Goal: Task Accomplishment & Management: Use online tool/utility

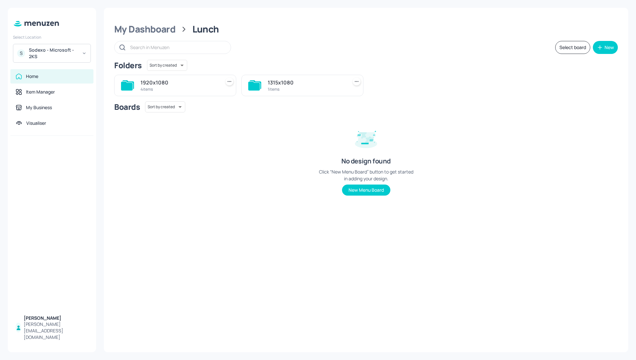
click at [41, 53] on div "Sodexo - Microsoft - 2KS" at bounding box center [53, 53] width 49 height 13
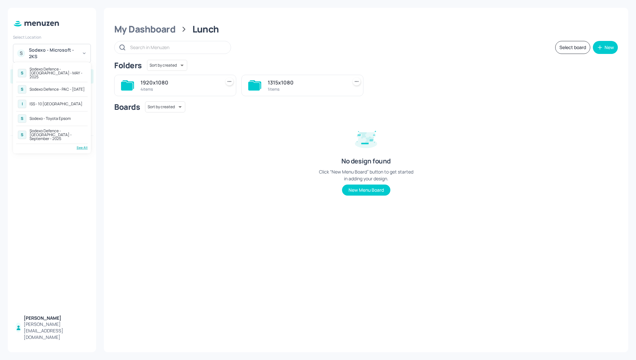
click at [82, 145] on div "See All" at bounding box center [51, 147] width 71 height 5
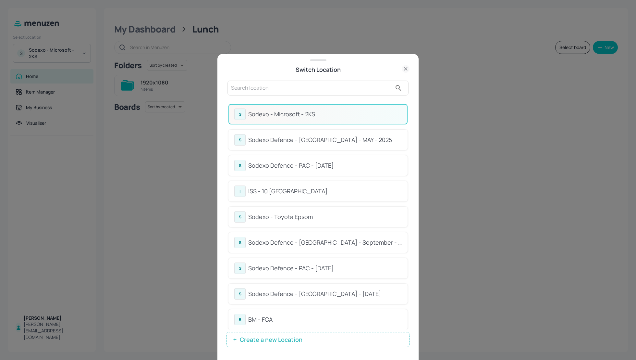
click at [290, 91] on input "text" at bounding box center [311, 88] width 161 height 10
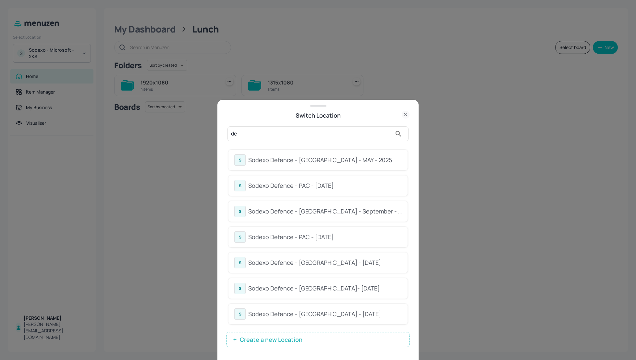
type input "d"
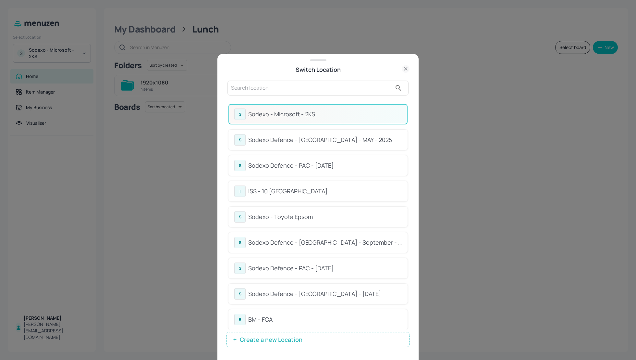
click at [281, 89] on input "text" at bounding box center [311, 88] width 161 height 10
click at [272, 90] on input "text" at bounding box center [311, 88] width 161 height 10
click at [269, 89] on input "text" at bounding box center [311, 88] width 161 height 10
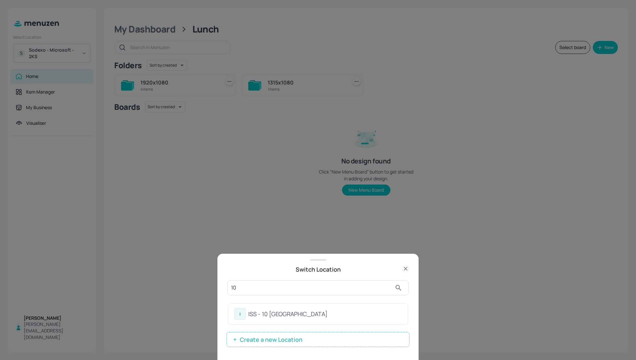
type input "10"
click at [271, 313] on div "ISS - 10 South Collonade" at bounding box center [324, 313] width 153 height 9
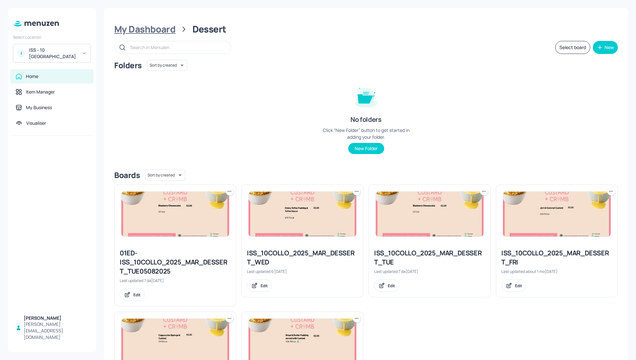
click at [154, 33] on div "My Dashboard" at bounding box center [144, 29] width 61 height 12
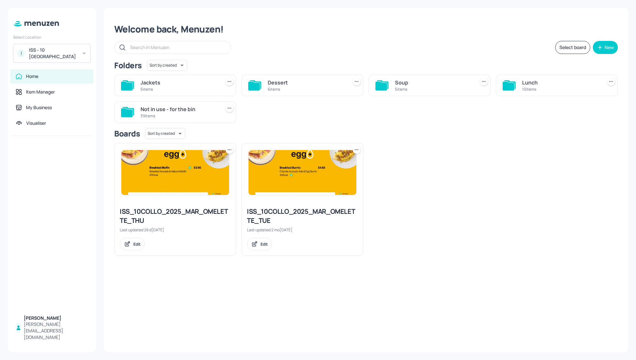
click at [428, 120] on div "Jackets 5 items Dessert 6 items Soup 5 items Lunch 10 items Not in use - for th…" at bounding box center [363, 95] width 509 height 53
click at [444, 147] on div "ISS_10COLLO_2025_MAR_OMELETTE_THU Last updated 26 days ago. Edit ISS_10COLLO_20…" at bounding box center [363, 197] width 509 height 118
click at [447, 159] on div "ISS_10COLLO_2025_MAR_OMELETTE_THU Last updated 26 days ago. Edit ISS_10COLLO_20…" at bounding box center [363, 197] width 509 height 118
click at [521, 83] on div "Lunch 10 items" at bounding box center [557, 85] width 122 height 21
click at [527, 80] on div "Lunch" at bounding box center [560, 83] width 77 height 8
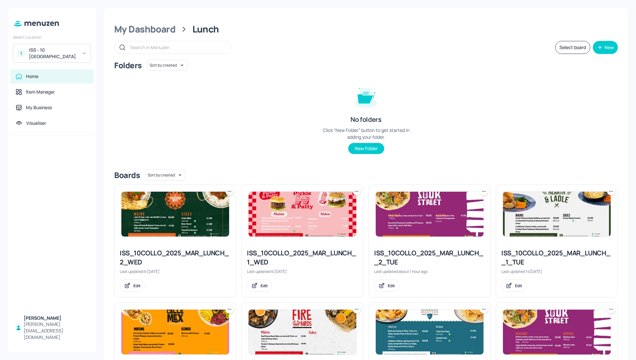
click at [521, 119] on div "Folders Sort by created id ​ No folders Click “New Folder” button to get starte…" at bounding box center [366, 112] width 504 height 104
click at [154, 26] on div "My Dashboard" at bounding box center [144, 29] width 61 height 12
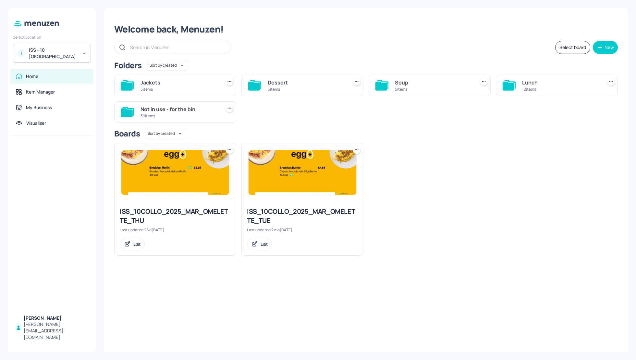
click at [464, 184] on div "ISS_10COLLO_2025_MAR_OMELETTE_THU Last updated 26 days ago. Edit ISS_10COLLO_20…" at bounding box center [363, 197] width 509 height 118
click at [357, 149] on icon at bounding box center [356, 149] width 6 height 6
click at [345, 258] on div at bounding box center [318, 180] width 636 height 360
click at [196, 210] on div "ISS_10COLLO_2025_MAR_OMELETTE_THU" at bounding box center [175, 216] width 111 height 18
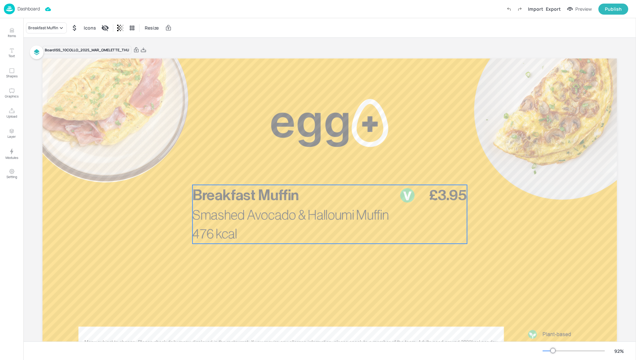
click at [257, 206] on p "Smashed Avocado & Halloumi Muffin" at bounding box center [305, 215] width 227 height 19
click at [57, 28] on div "Breakfast Muffin" at bounding box center [43, 28] width 30 height 6
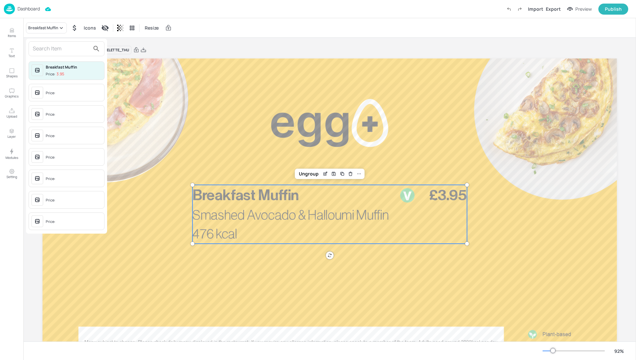
click at [53, 47] on input "text" at bounding box center [61, 48] width 57 height 10
click at [257, 45] on div at bounding box center [318, 180] width 636 height 360
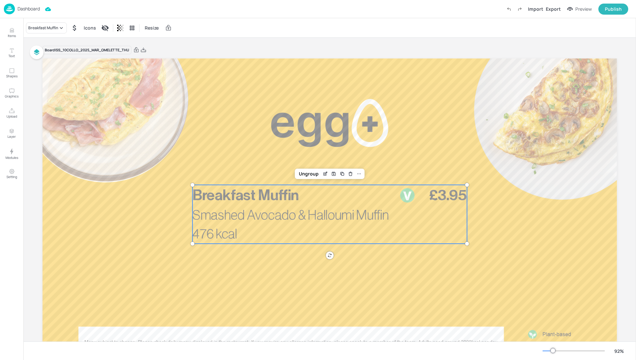
click at [30, 9] on p "Dashboard" at bounding box center [29, 8] width 22 height 5
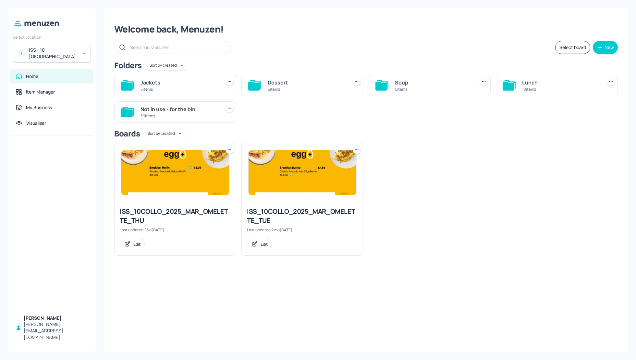
click at [37, 46] on div "I ISS - 10 South Collonade" at bounding box center [52, 53] width 78 height 19
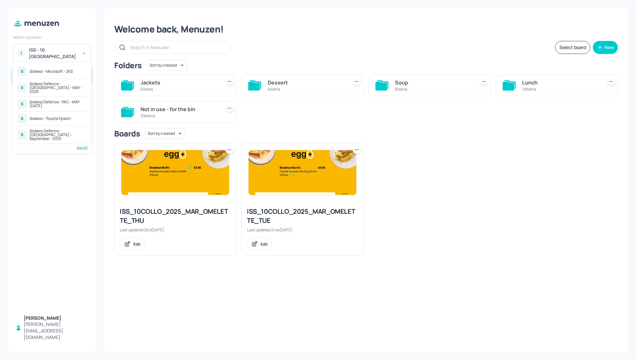
click at [56, 101] on div "Sodexo Defence - PAC - MAY 2025" at bounding box center [58, 104] width 56 height 8
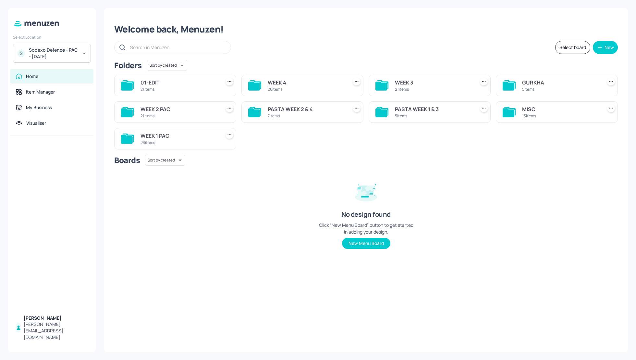
click at [160, 133] on div "WEEK 1 PAC" at bounding box center [179, 136] width 77 height 8
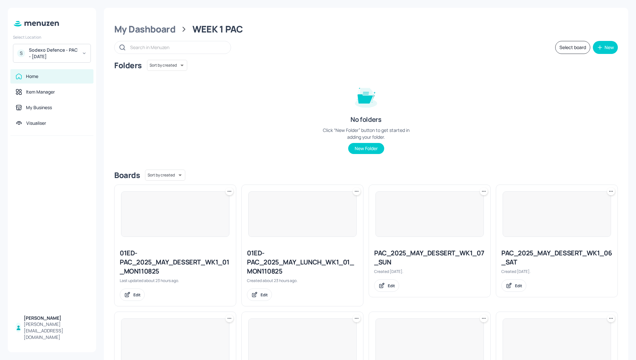
click at [496, 104] on div "Folders Sort by created id ​ No folders Click “New Folder” button to get starte…" at bounding box center [366, 112] width 504 height 104
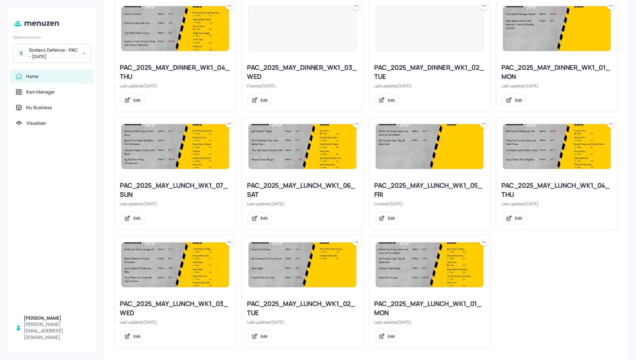
scroll to position [549, 0]
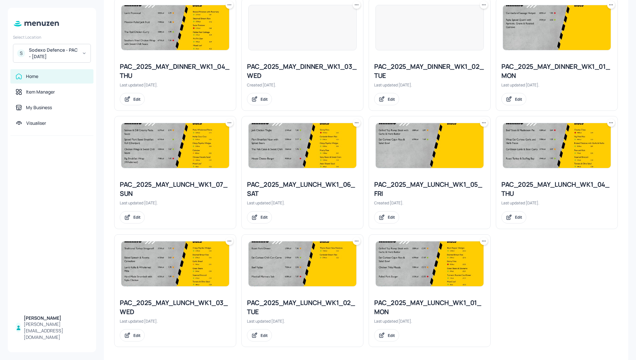
click at [357, 240] on icon at bounding box center [356, 241] width 6 height 6
click at [330, 264] on p "Duplicate" at bounding box center [324, 263] width 18 height 6
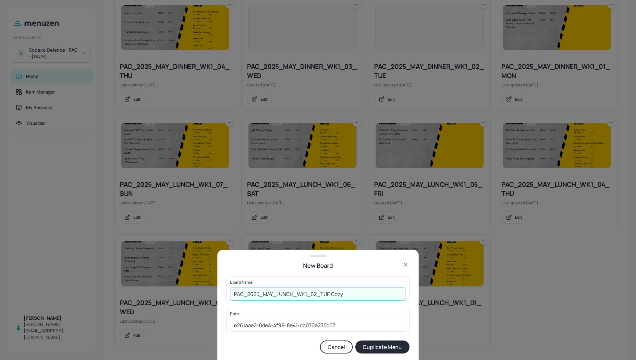
click at [232, 293] on input "PAC_2025_MAY_LUNCH_WK1_02_TUE Copy" at bounding box center [318, 293] width 176 height 13
drag, startPoint x: 385, startPoint y: 296, endPoint x: 354, endPoint y: 292, distance: 31.4
click at [354, 292] on input "01-EDIT-PAC_2025_MAY_LUNCH_WK1_02_TUE Copy" at bounding box center [318, 293] width 176 height 13
click at [241, 293] on input "01-EDIT-PAC_2025_MAY_LUNCH_WK1_02_TUE-" at bounding box center [318, 293] width 176 height 13
click at [256, 294] on input "01_EDIT-PAC_2025_MAY_LUNCH_WK1_02_TUE-" at bounding box center [318, 293] width 176 height 13
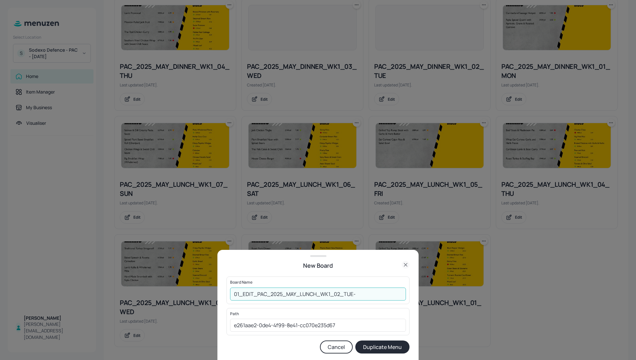
click at [362, 290] on input "01_EDIT_PAC_2025_MAY_LUNCH_WK1_02_TUE-" at bounding box center [318, 293] width 176 height 13
type input "01_EDIT_PAC_2025_MAY_LUNCH_WK1_02_TUE_120825"
click at [387, 348] on button "Duplicate Menu" at bounding box center [382, 346] width 54 height 13
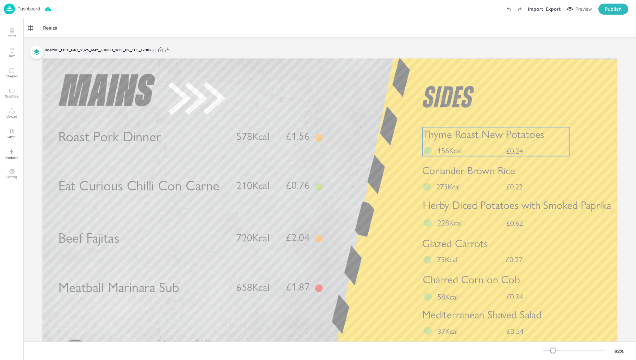
click at [490, 138] on span "Thyme Roast New Potatoes" at bounding box center [483, 134] width 121 height 13
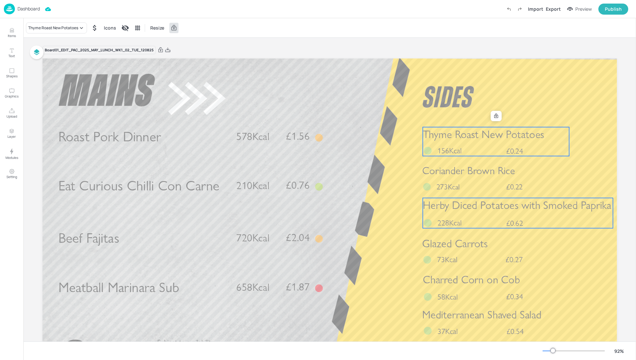
click at [496, 214] on div "Herby Diced Potatoes with Smoked Paprika £0.62 228Kcal" at bounding box center [518, 213] width 190 height 30
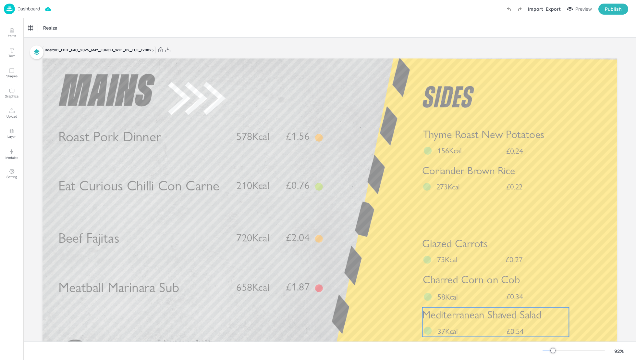
click at [498, 312] on span "Mediterranean Shaved Salad" at bounding box center [481, 314] width 119 height 13
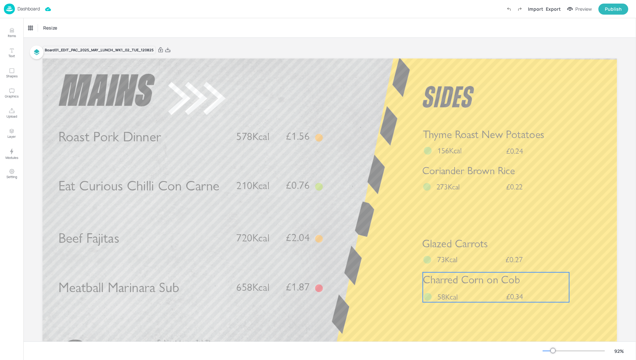
click at [488, 293] on div "Charred Corn on Cob £0.34 58Kcal" at bounding box center [496, 287] width 146 height 30
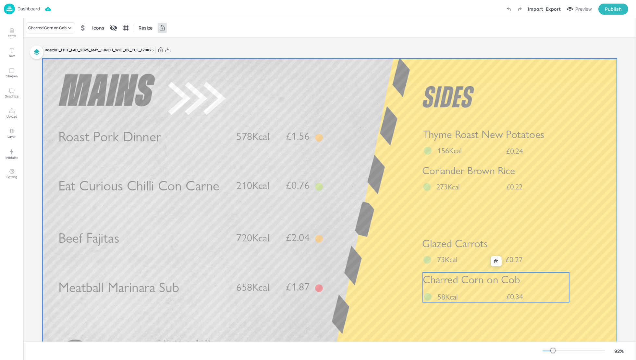
drag, startPoint x: 494, startPoint y: 294, endPoint x: 490, endPoint y: 225, distance: 68.9
click at [490, 58] on div "Roast Pork Dinner £1.56 578Kcal Beef Fajitas £2.04 720Kcal Meatball Marinara Su…" at bounding box center [330, 58] width 574 height 0
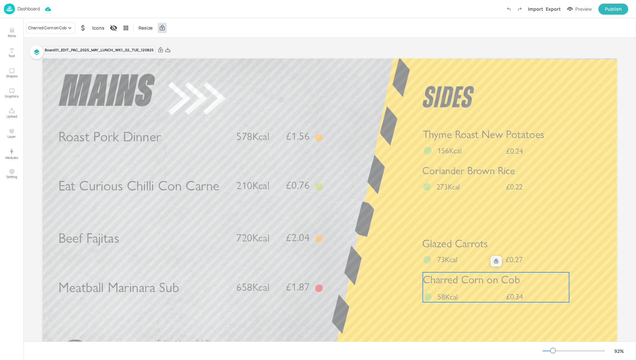
click at [494, 263] on icon at bounding box center [496, 260] width 5 height 5
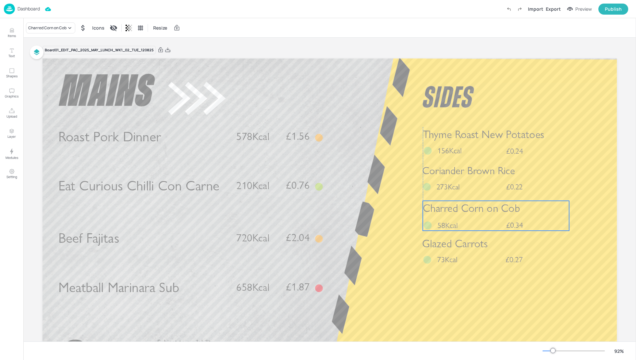
drag, startPoint x: 495, startPoint y: 285, endPoint x: 495, endPoint y: 214, distance: 71.4
click at [495, 214] on span "Charred Corn on Cob" at bounding box center [471, 208] width 97 height 13
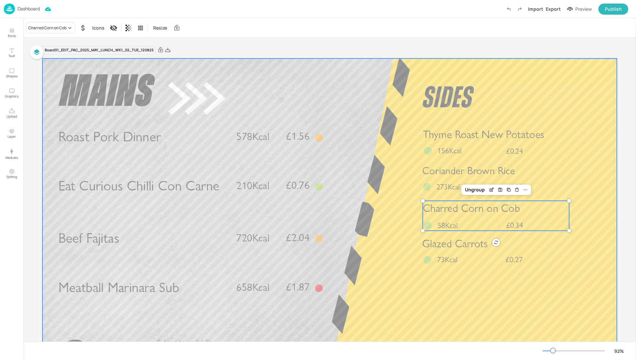
click at [404, 278] on div at bounding box center [330, 219] width 574 height 323
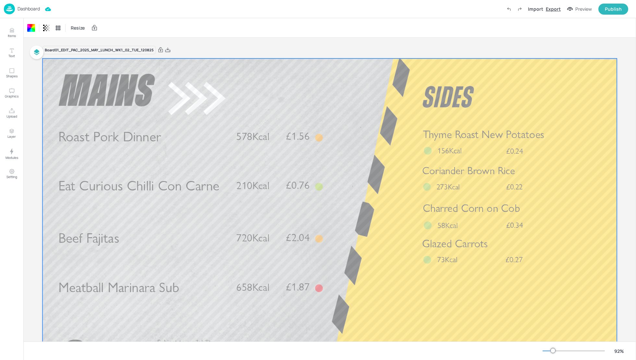
click at [554, 7] on div "Export" at bounding box center [553, 9] width 15 height 7
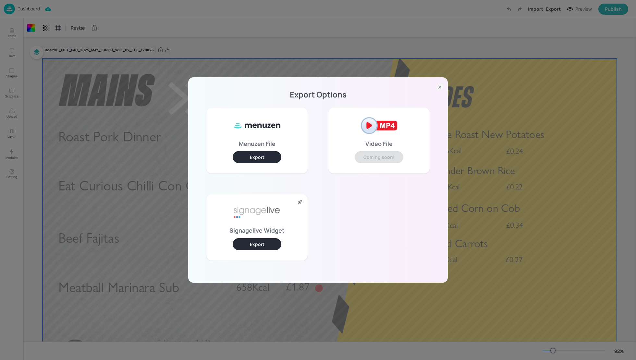
click at [268, 244] on button "Export" at bounding box center [257, 244] width 49 height 12
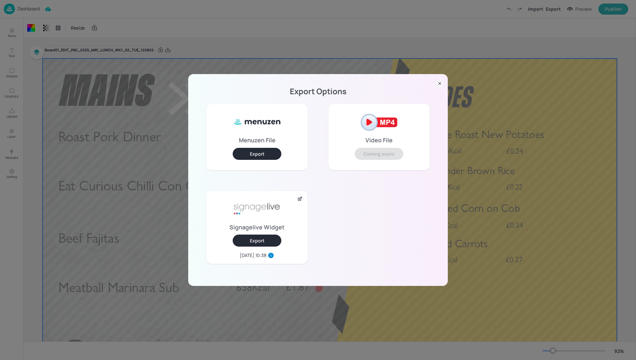
click at [201, 29] on div "Export Options Menuzen File Export Video File Coming soon! Signagelive Widget E…" at bounding box center [318, 180] width 636 height 360
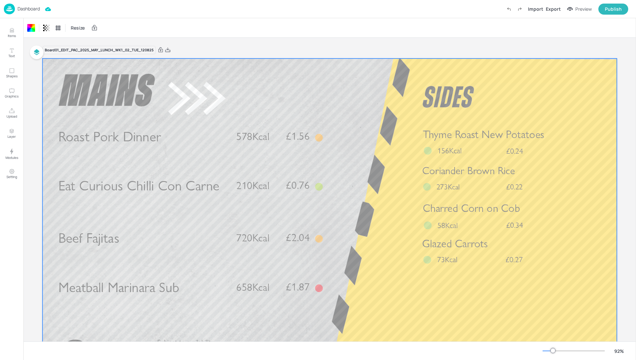
click at [32, 8] on p "Dashboard" at bounding box center [29, 8] width 22 height 5
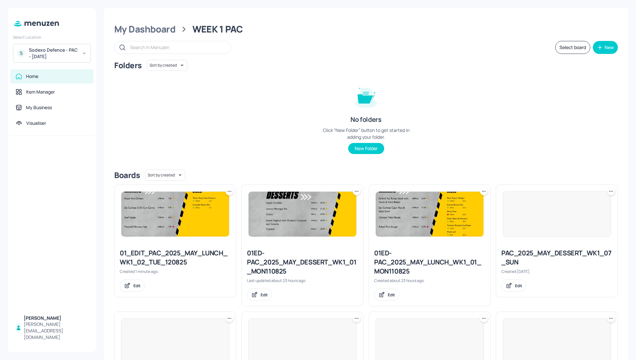
click at [560, 134] on div "Folders Sort by created id ​ No folders Click “New Folder” button to get starte…" at bounding box center [366, 112] width 504 height 104
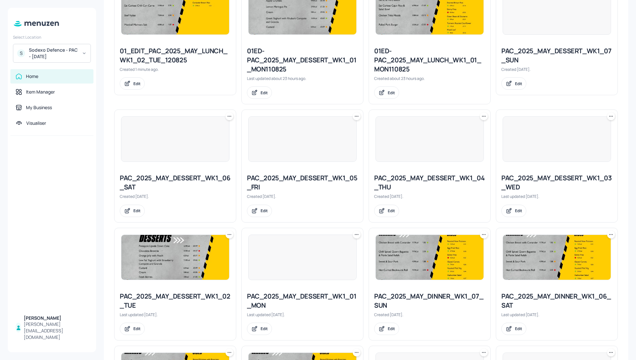
scroll to position [203, 0]
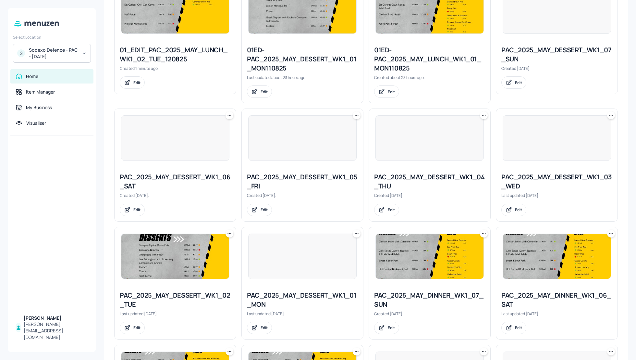
click at [230, 232] on icon at bounding box center [229, 233] width 6 height 6
click at [215, 255] on div "Duplicate" at bounding box center [204, 256] width 52 height 11
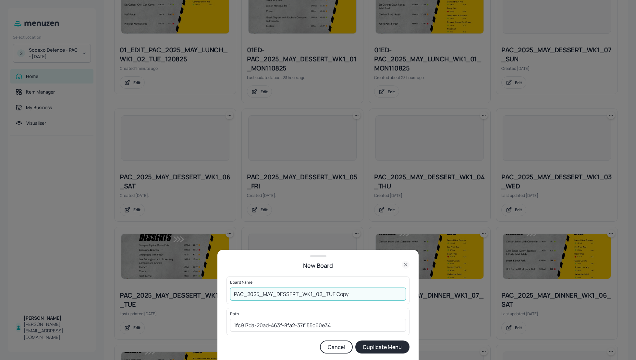
click at [233, 288] on input "PAC_2025_MAY_DESSERT_WK1_02_TUE Copy" at bounding box center [318, 293] width 176 height 13
click at [377, 297] on input "01_EDIT_PAC_2025_MAY_DESSERT_WK1_02_TUE Copy" at bounding box center [318, 293] width 176 height 13
type input "01_EDIT_PAC_2025_MAY_DESSERT_WK1_02_TUE_120825"
click at [385, 344] on button "Duplicate Menu" at bounding box center [382, 346] width 54 height 13
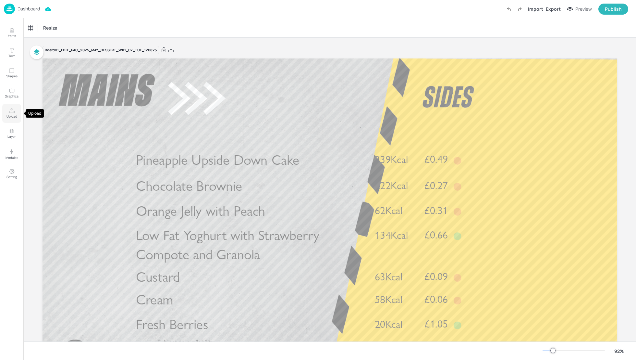
click at [13, 115] on p "Upload" at bounding box center [11, 116] width 11 height 5
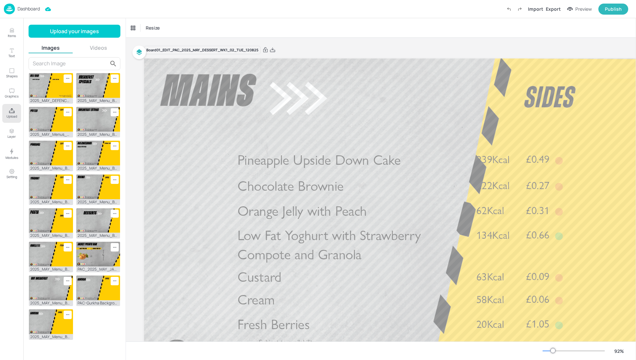
click at [62, 63] on input "text" at bounding box center [70, 63] width 75 height 10
click at [56, 63] on input "text" at bounding box center [70, 63] width 75 height 10
click at [61, 63] on input "text" at bounding box center [70, 63] width 75 height 10
click at [68, 64] on input "text" at bounding box center [70, 63] width 75 height 10
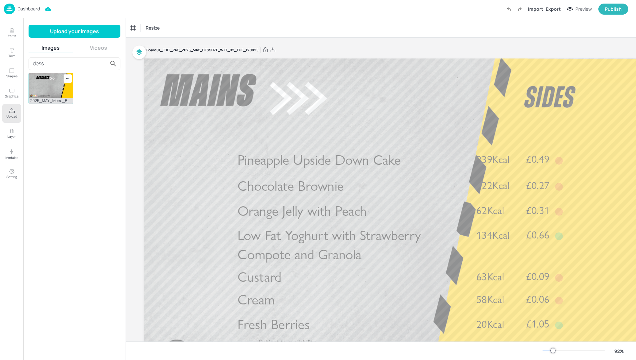
type input "dess"
click at [63, 86] on img at bounding box center [51, 85] width 44 height 25
click at [8, 113] on button "Upload" at bounding box center [11, 113] width 19 height 19
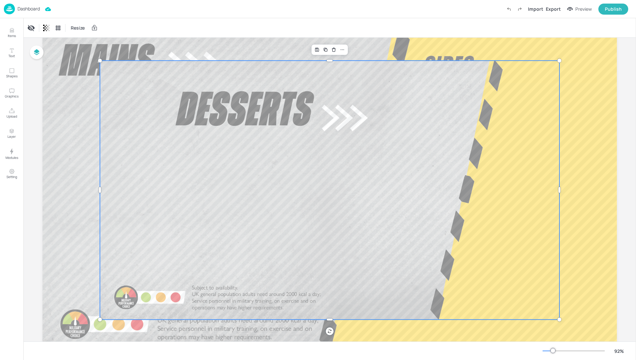
scroll to position [30, 0]
click at [403, 141] on div at bounding box center [330, 190] width 460 height 259
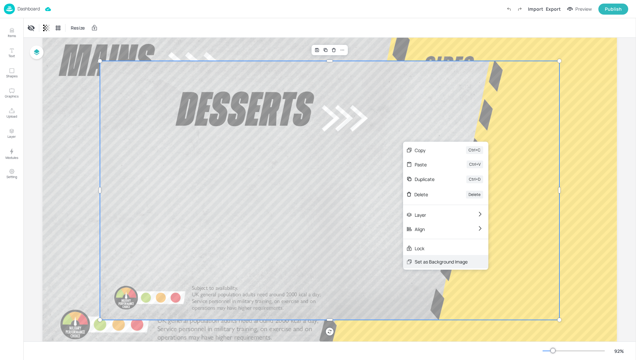
click at [430, 261] on div "Set as Background Image" at bounding box center [441, 261] width 53 height 7
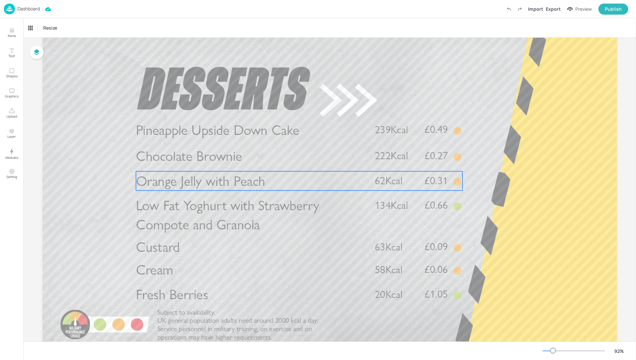
click at [182, 188] on span "Orange Jelly with Peach" at bounding box center [200, 180] width 129 height 17
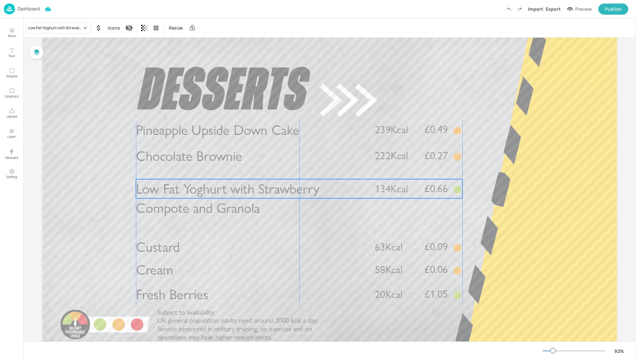
drag, startPoint x: 194, startPoint y: 207, endPoint x: 195, endPoint y: 190, distance: 17.6
click at [195, 190] on span "Low Fat Yoghurt with Strawberry Compote and Granola" at bounding box center [227, 198] width 183 height 36
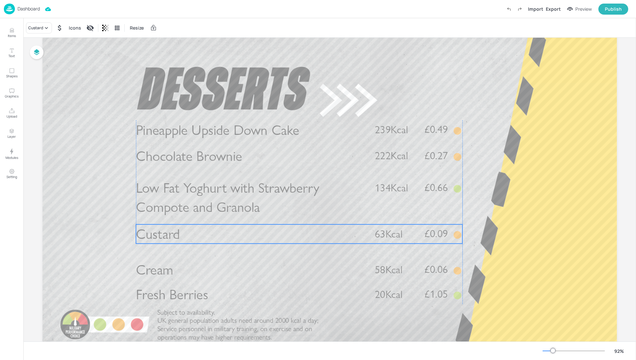
drag, startPoint x: 189, startPoint y: 244, endPoint x: 189, endPoint y: 230, distance: 13.6
click at [189, 230] on p "Custard" at bounding box center [250, 233] width 228 height 19
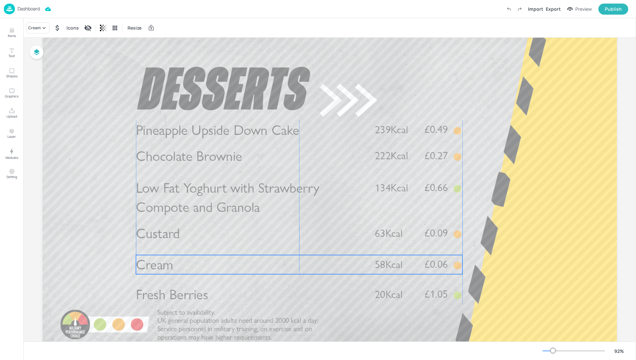
drag, startPoint x: 183, startPoint y: 270, endPoint x: 184, endPoint y: 265, distance: 5.2
click at [183, 265] on p "Cream" at bounding box center [250, 264] width 228 height 19
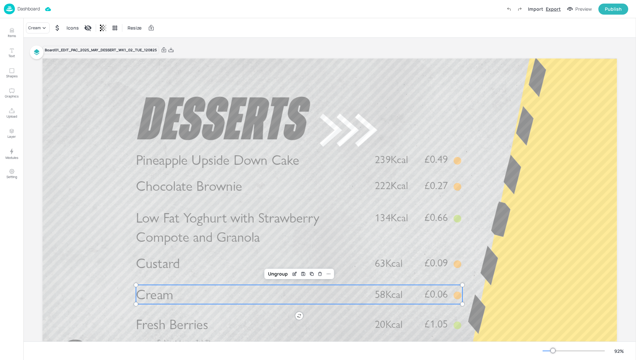
click at [553, 8] on div "Export" at bounding box center [553, 9] width 15 height 7
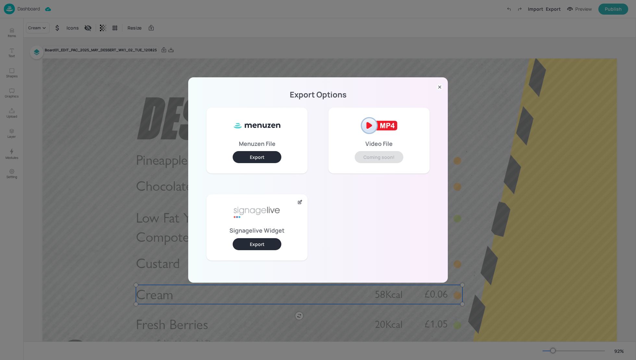
click at [261, 249] on button "Export" at bounding box center [257, 244] width 49 height 12
